Goal: Information Seeking & Learning: Learn about a topic

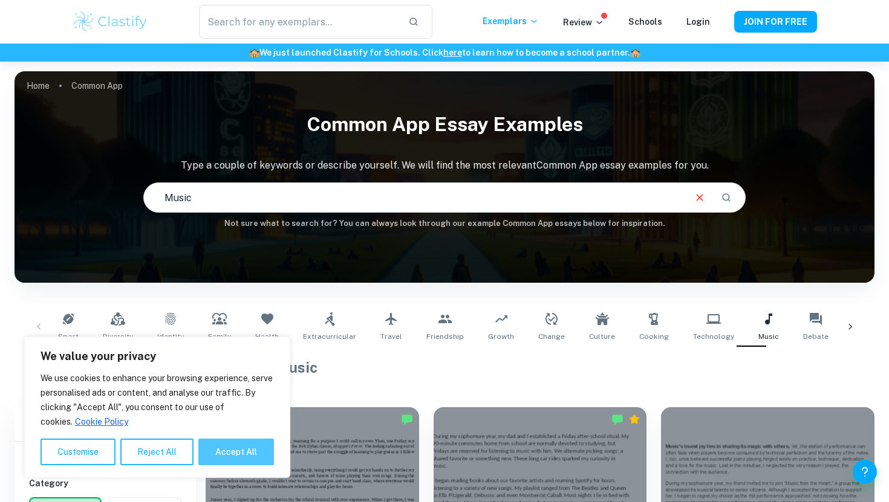
click at [229, 460] on button "Accept All" at bounding box center [236, 452] width 76 height 27
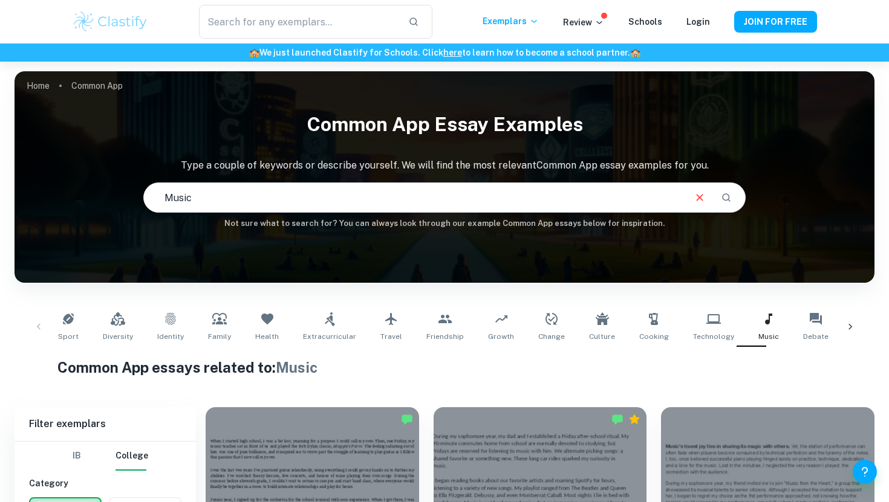
checkbox input "true"
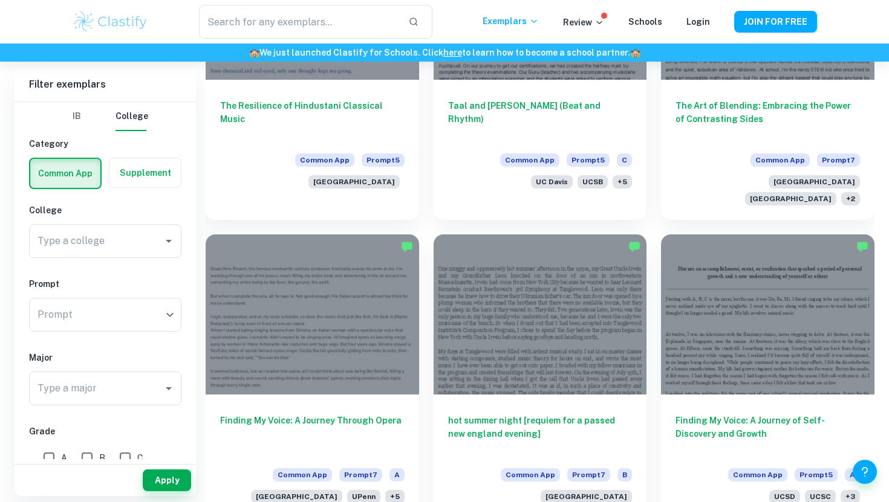
scroll to position [1766, 0]
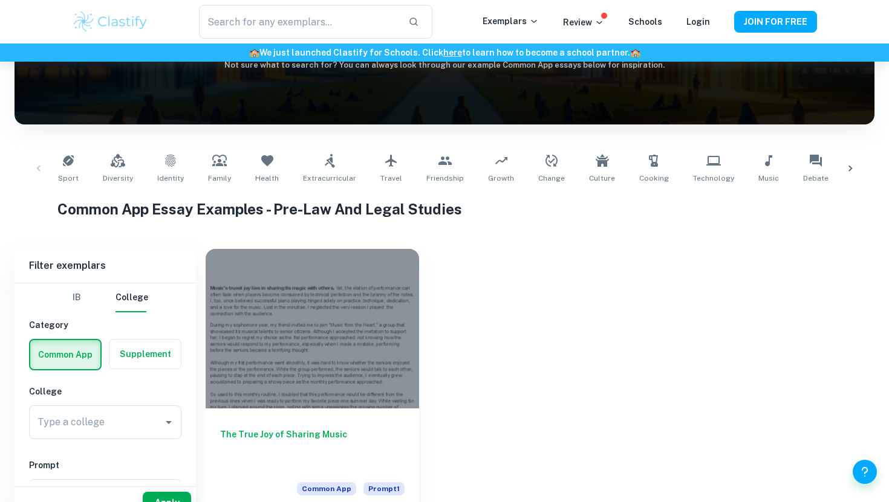
scroll to position [188, 0]
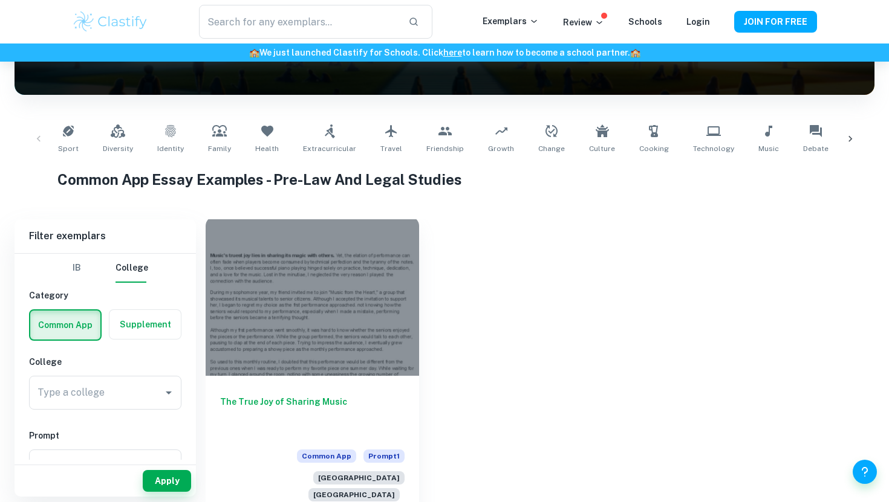
click at [327, 322] on div at bounding box center [312, 296] width 213 height 160
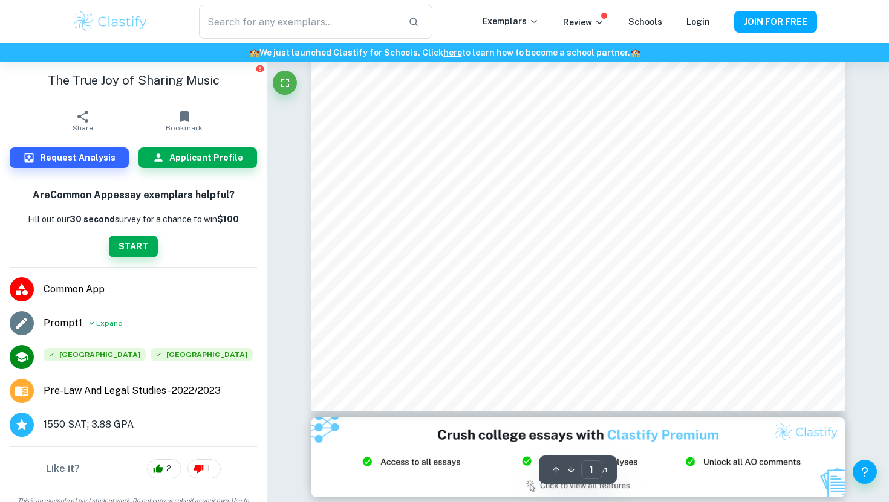
scroll to position [353, 0]
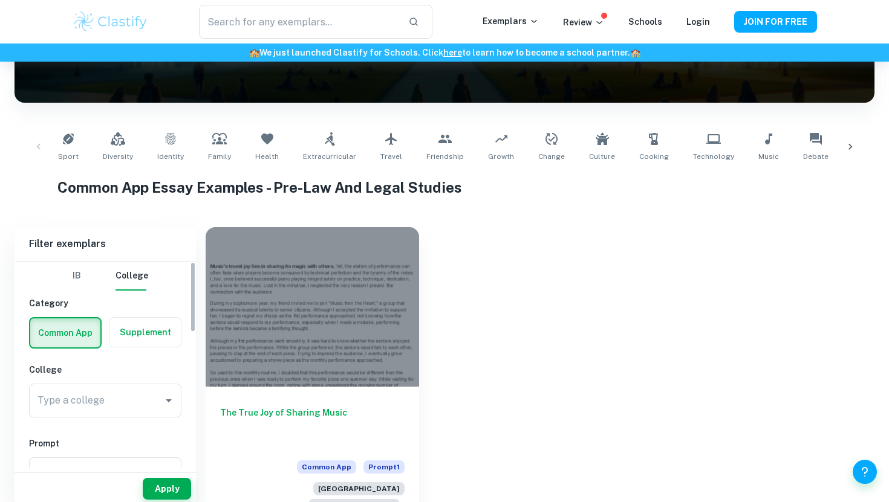
scroll to position [188, 0]
